Goal: Transaction & Acquisition: Purchase product/service

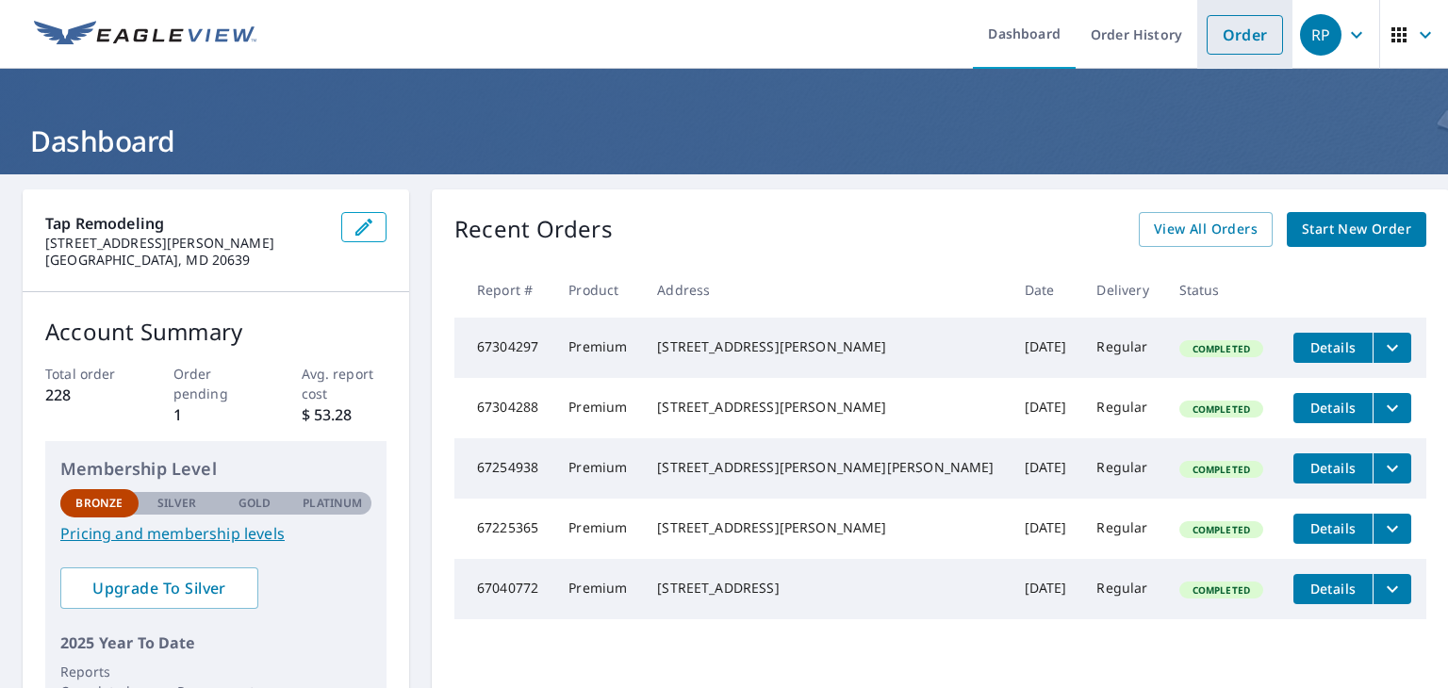
click at [1251, 40] on link "Order" at bounding box center [1245, 35] width 76 height 40
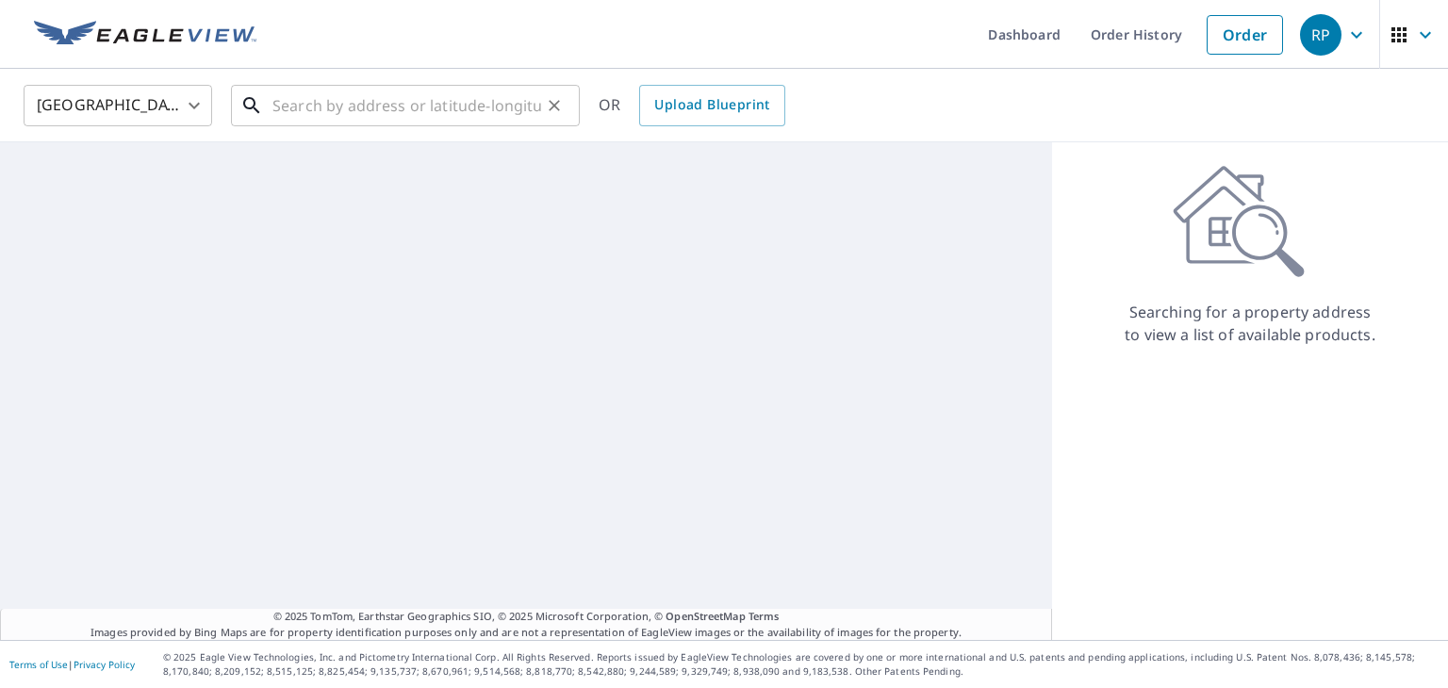
click at [393, 111] on input "text" at bounding box center [406, 105] width 269 height 53
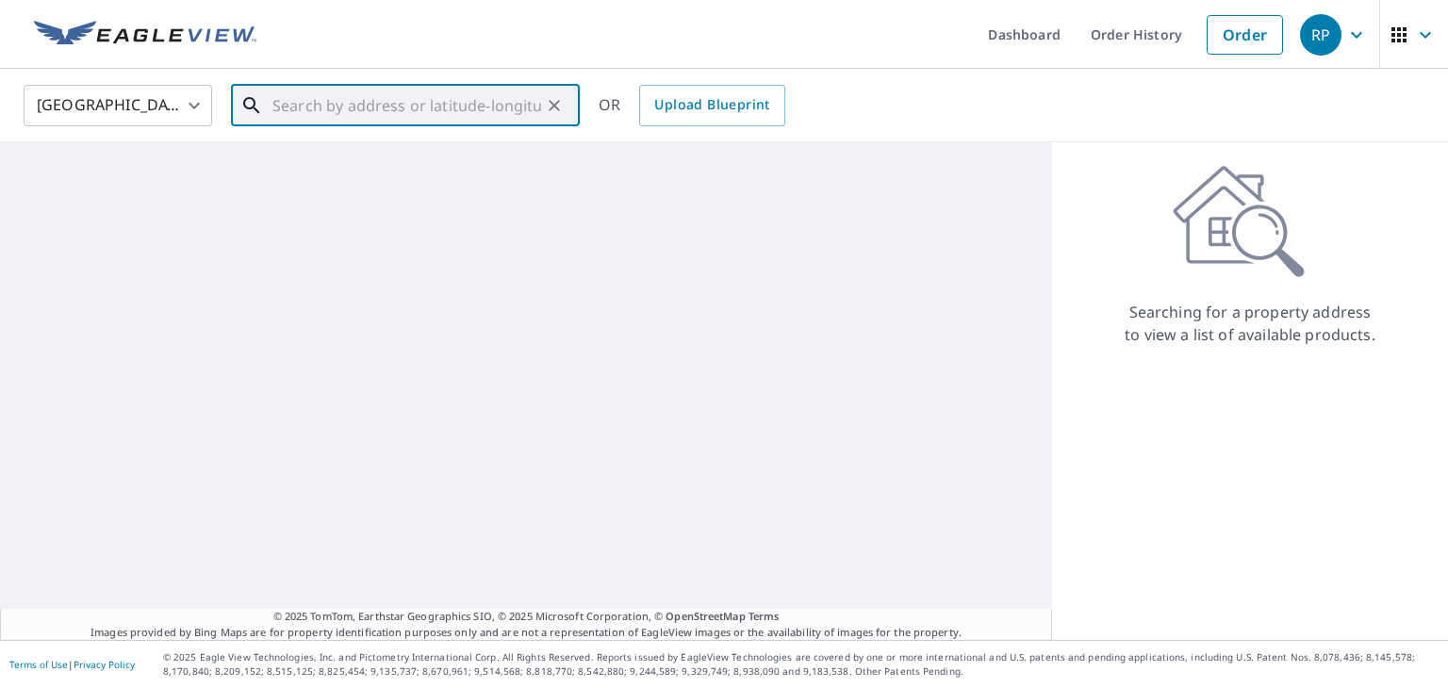
type input "2"
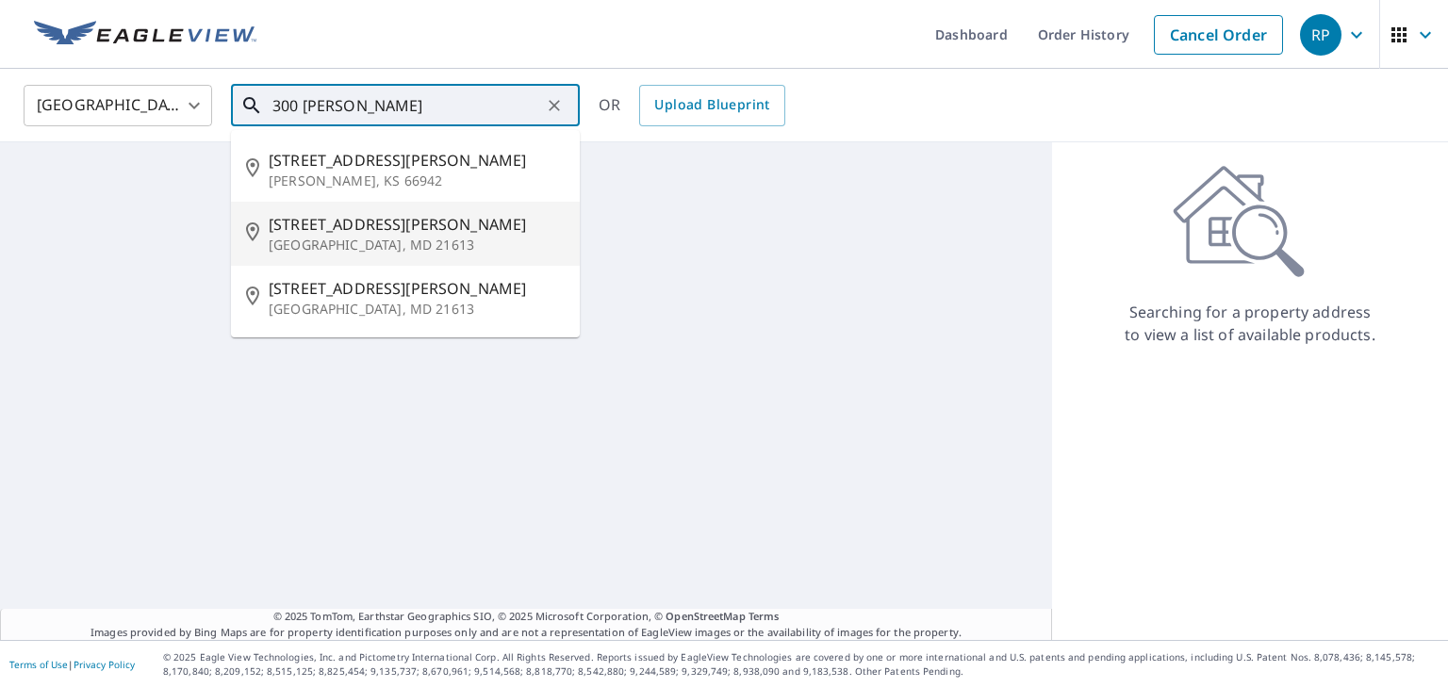
click at [366, 216] on span "[STREET_ADDRESS][PERSON_NAME]" at bounding box center [417, 224] width 296 height 23
type input "[STREET_ADDRESS][PERSON_NAME]"
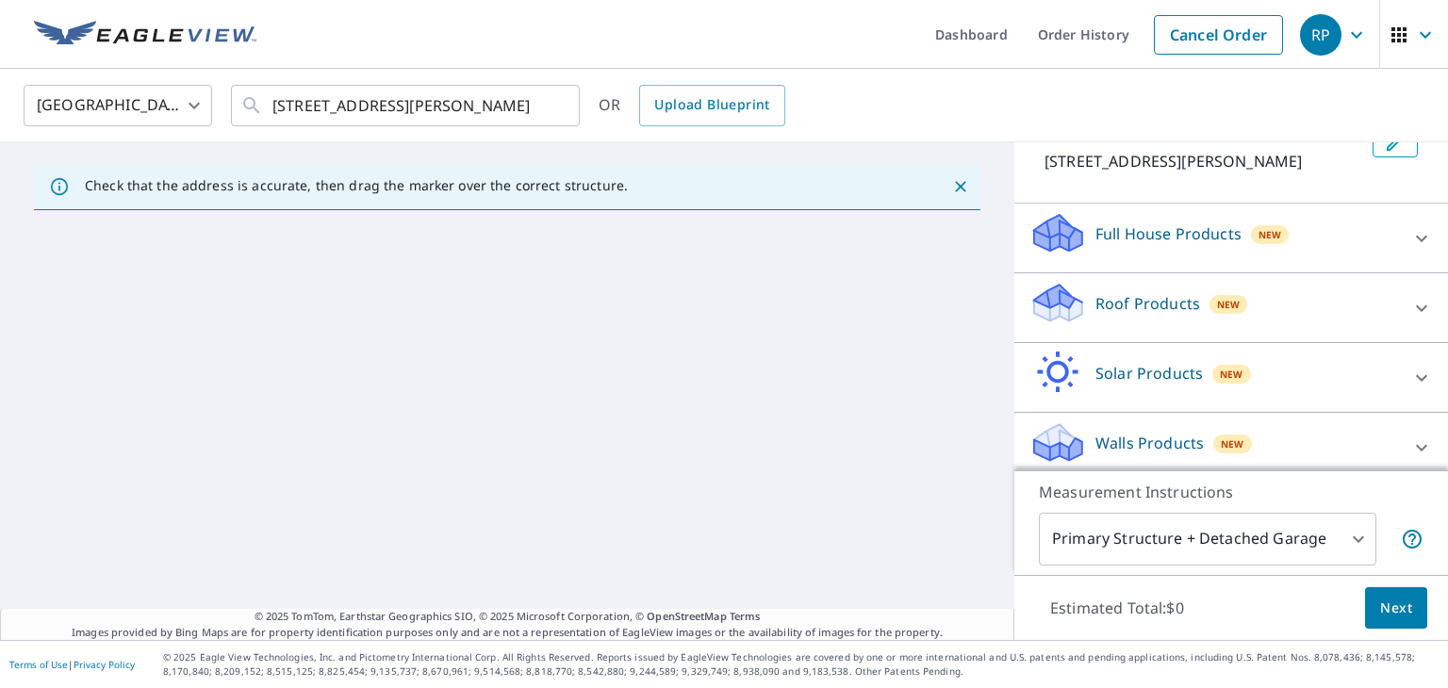
scroll to position [151, 0]
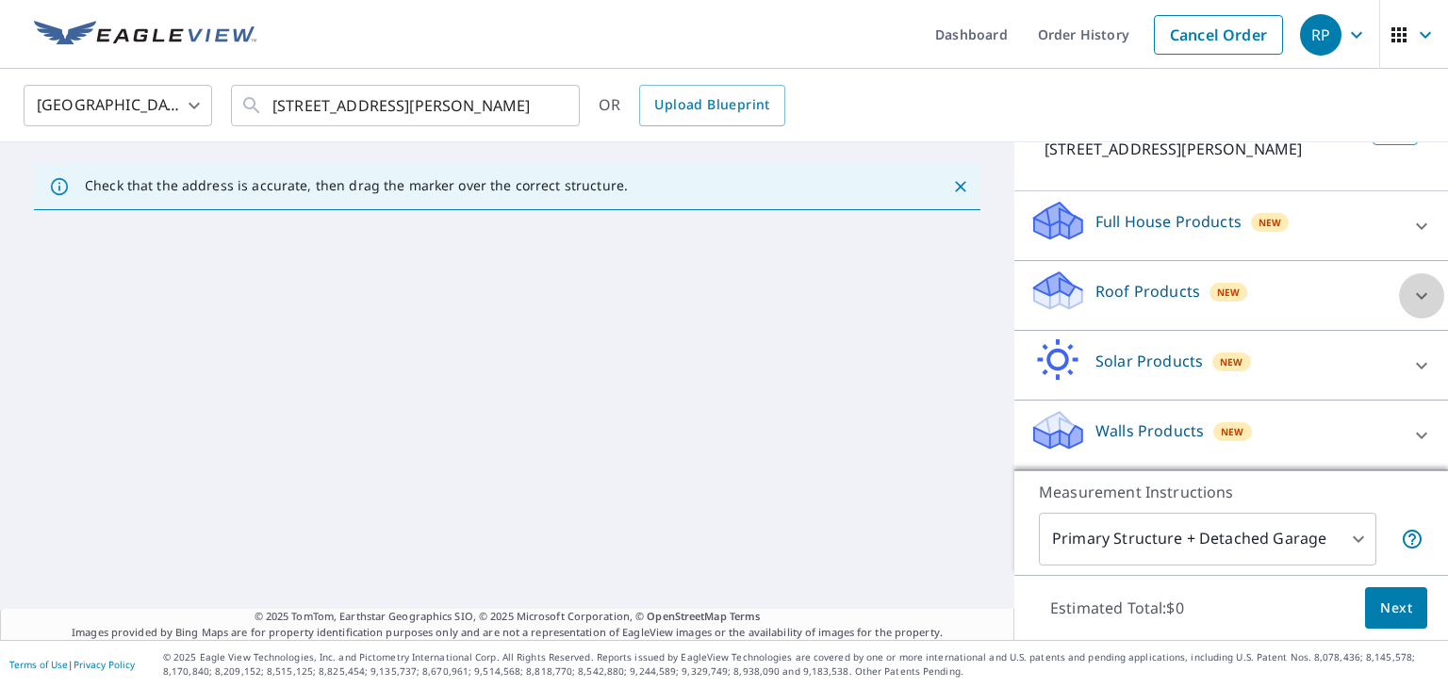
click at [1410, 306] on icon at bounding box center [1421, 296] width 23 height 23
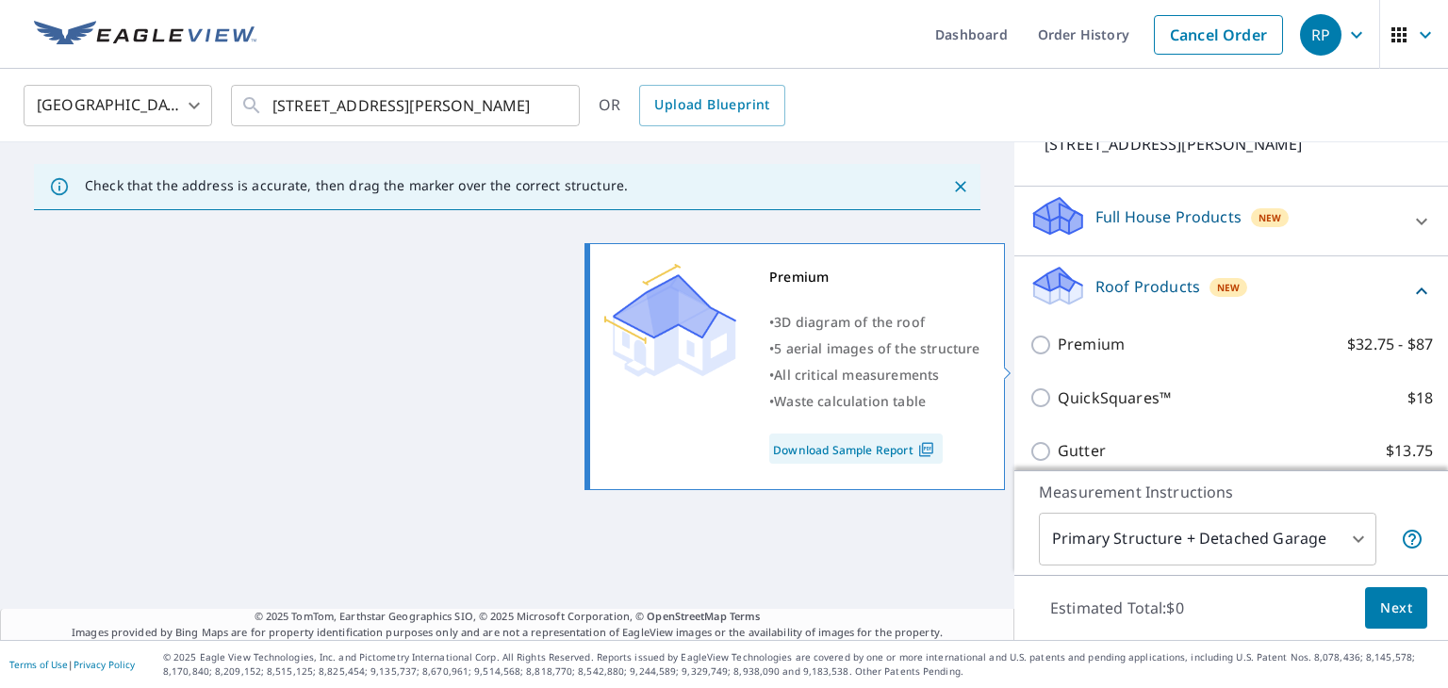
click at [1360, 356] on p "$32.75 - $87" at bounding box center [1390, 345] width 86 height 24
click at [1058, 356] on input "Premium $32.75 - $87" at bounding box center [1043, 345] width 28 height 23
checkbox input "true"
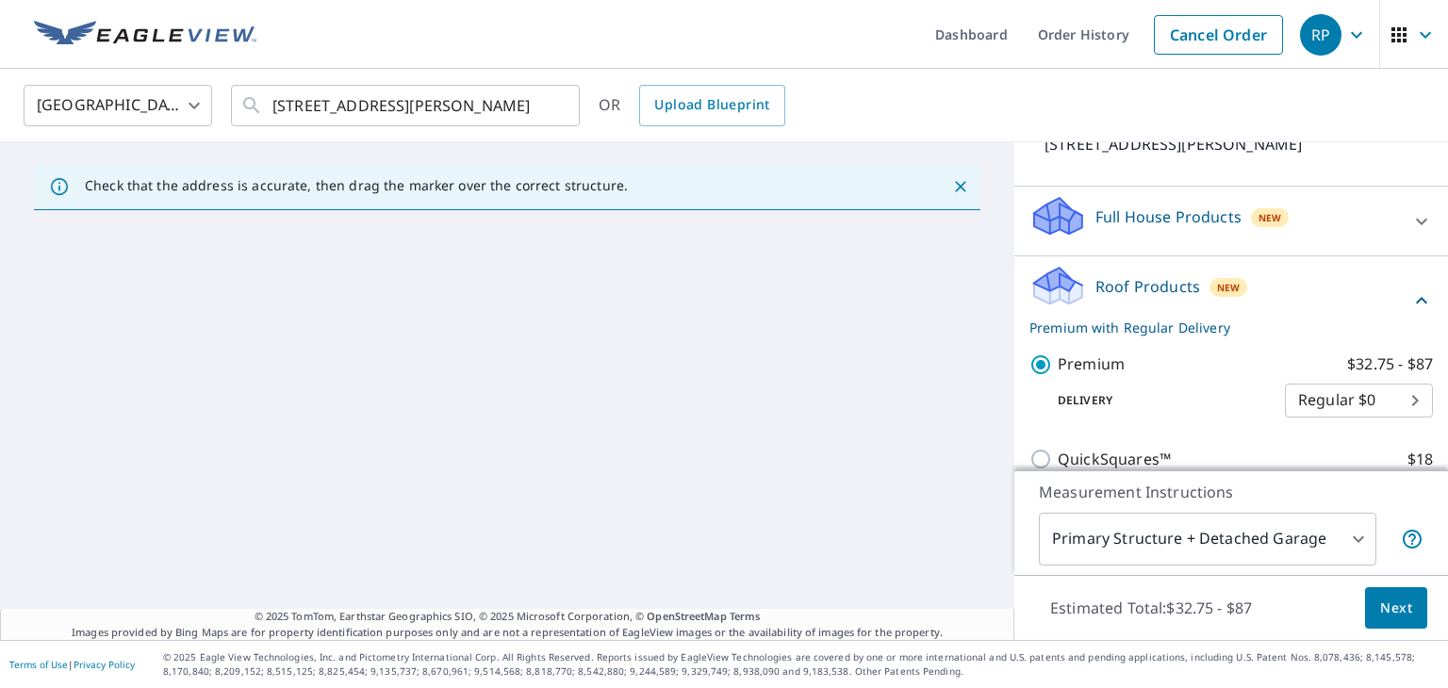
scroll to position [441, 0]
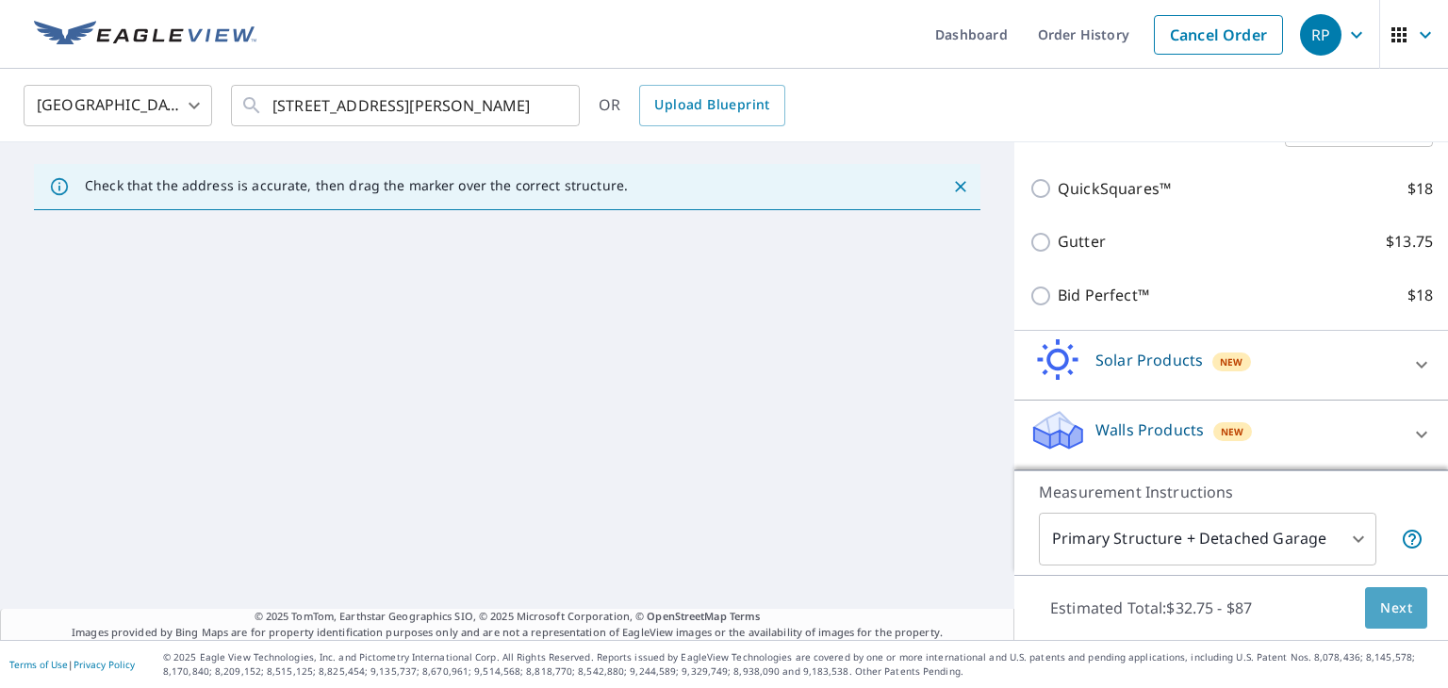
click at [1380, 599] on span "Next" at bounding box center [1396, 609] width 32 height 24
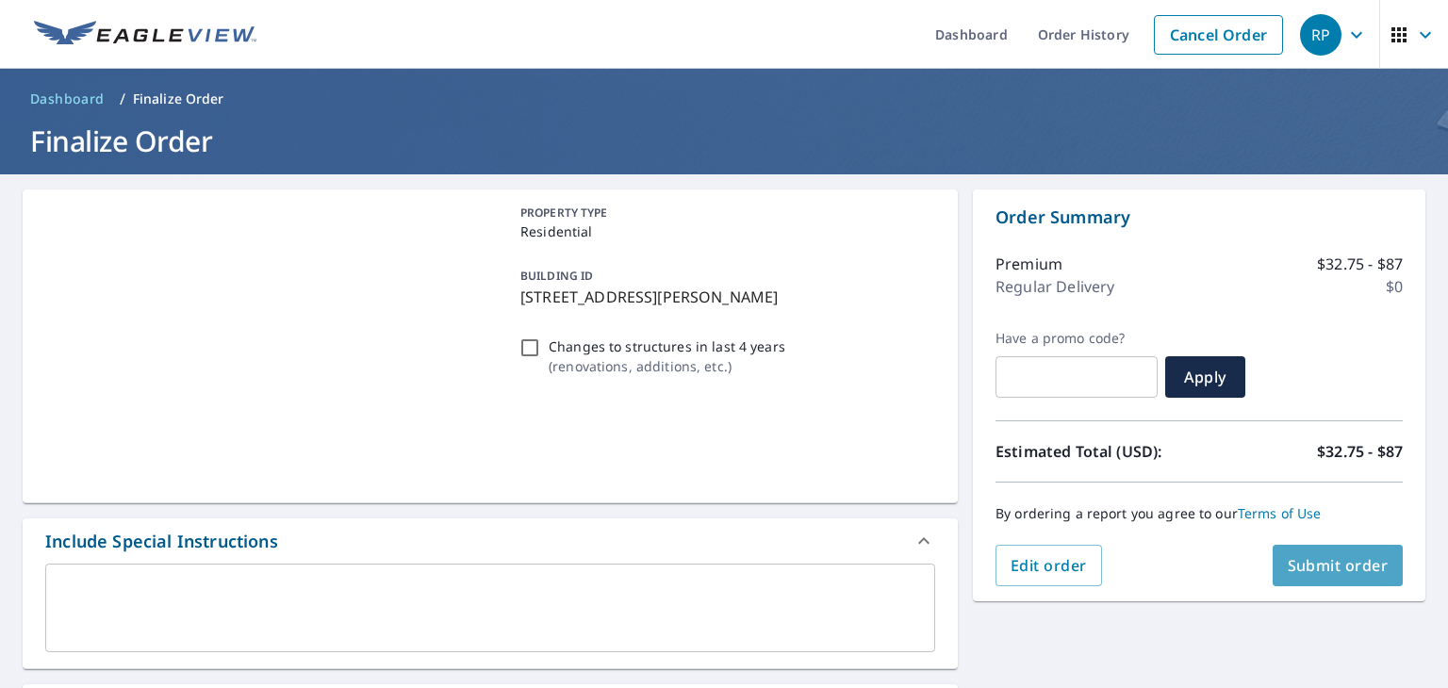
click at [1308, 569] on span "Submit order" at bounding box center [1338, 565] width 101 height 21
